Goal: Task Accomplishment & Management: Complete application form

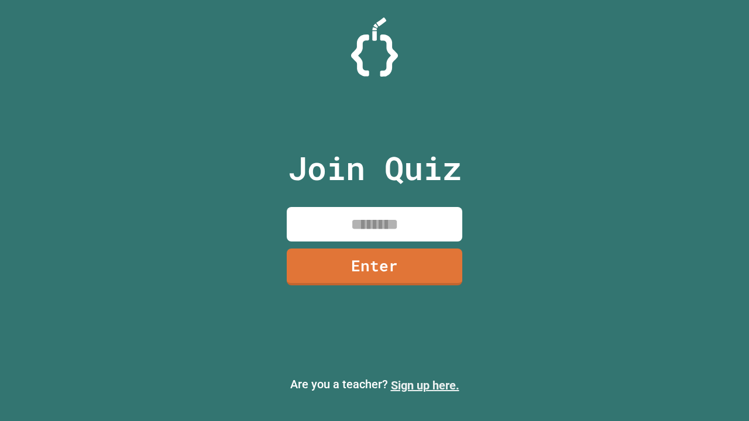
click at [425, 386] on link "Sign up here." at bounding box center [425, 386] width 68 height 14
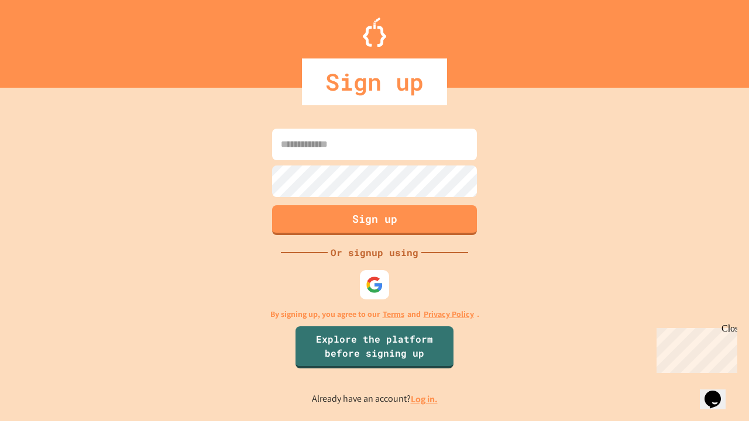
click at [425, 399] on link "Log in." at bounding box center [424, 399] width 27 height 12
